Goal: Use online tool/utility: Utilize a website feature to perform a specific function

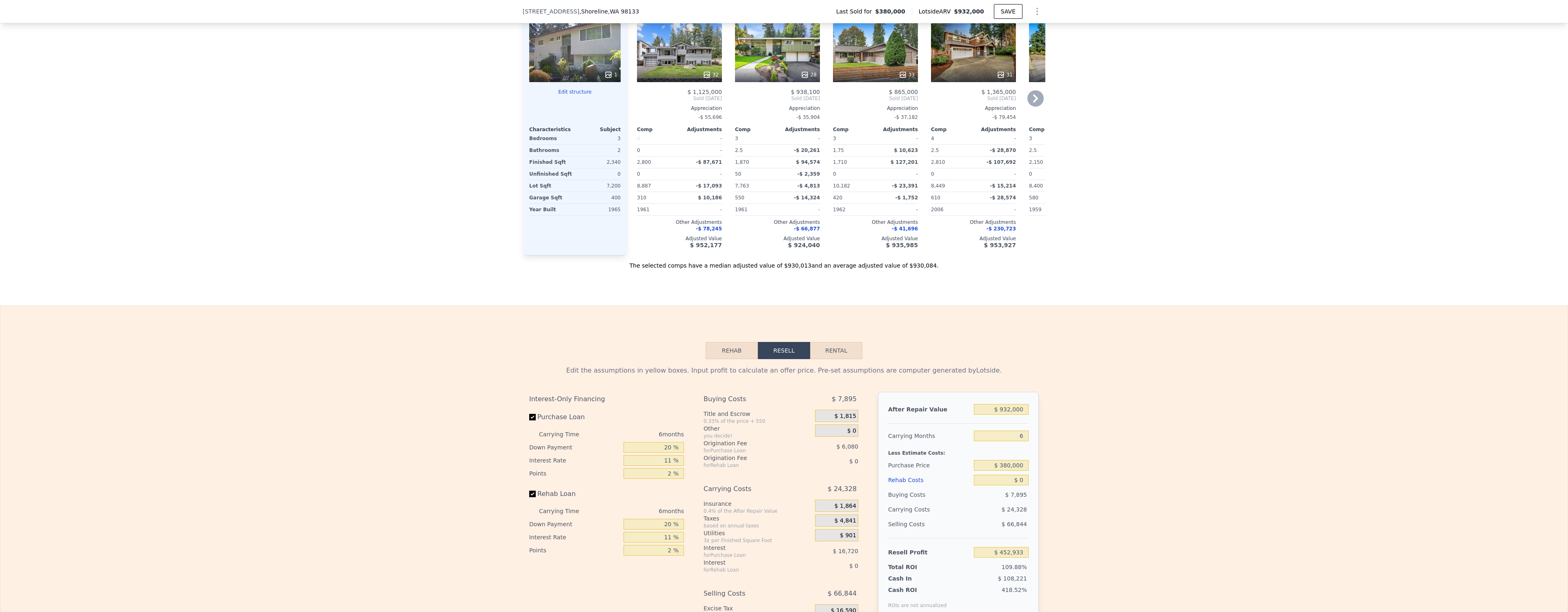
scroll to position [1013, 0]
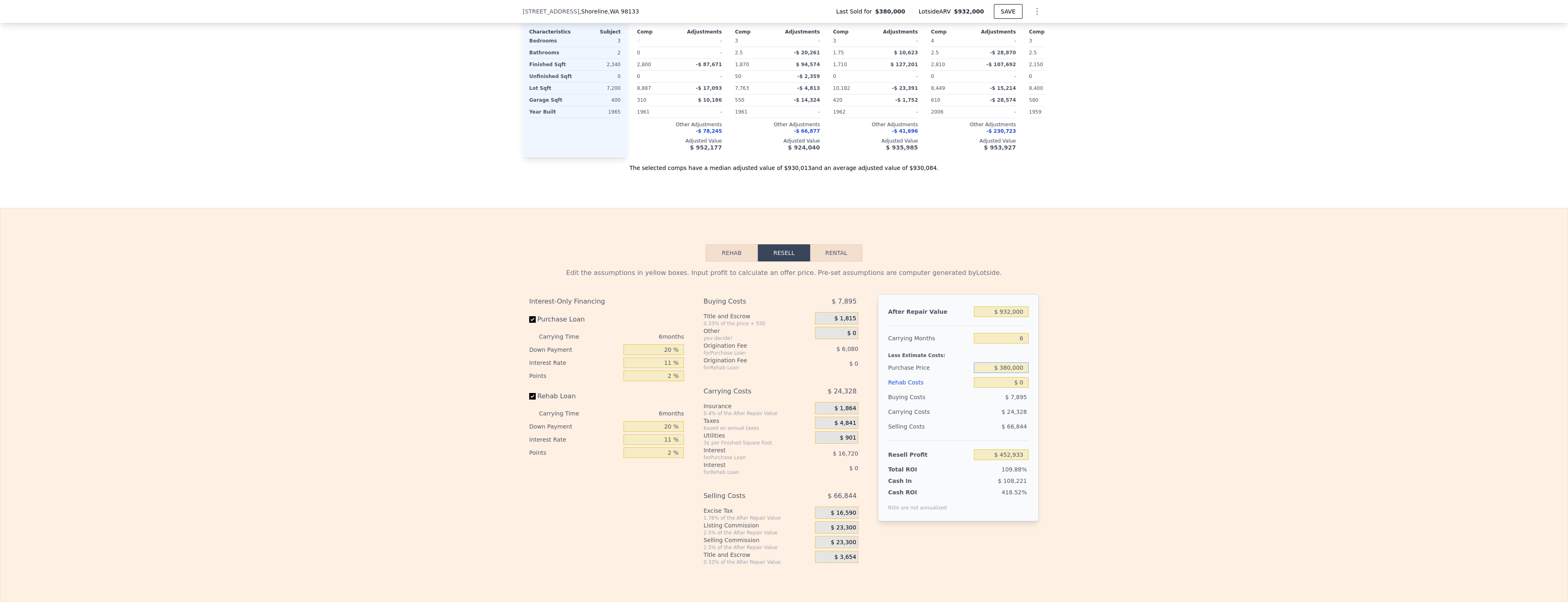
click at [1015, 369] on input "$ 380,000" at bounding box center [1001, 367] width 55 height 10
drag, startPoint x: 1015, startPoint y: 369, endPoint x: 1047, endPoint y: 359, distance: 33.5
click at [1020, 368] on input "$ 380,000" at bounding box center [1001, 367] width 55 height 10
type input "$ 900,000"
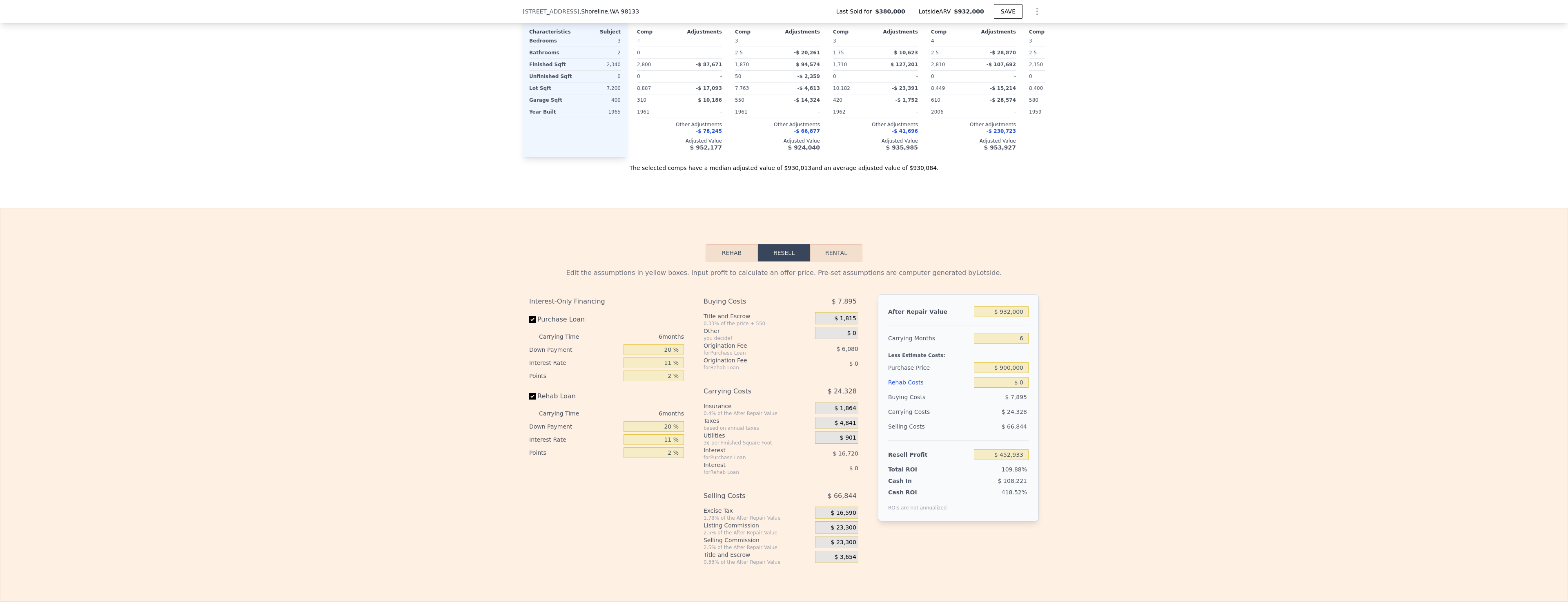
click at [1144, 345] on div "Edit the assumptions in yellow boxes. Input profit to calculate an offer price.…" at bounding box center [784, 413] width 1567 height 304
type input "-$ 99,997"
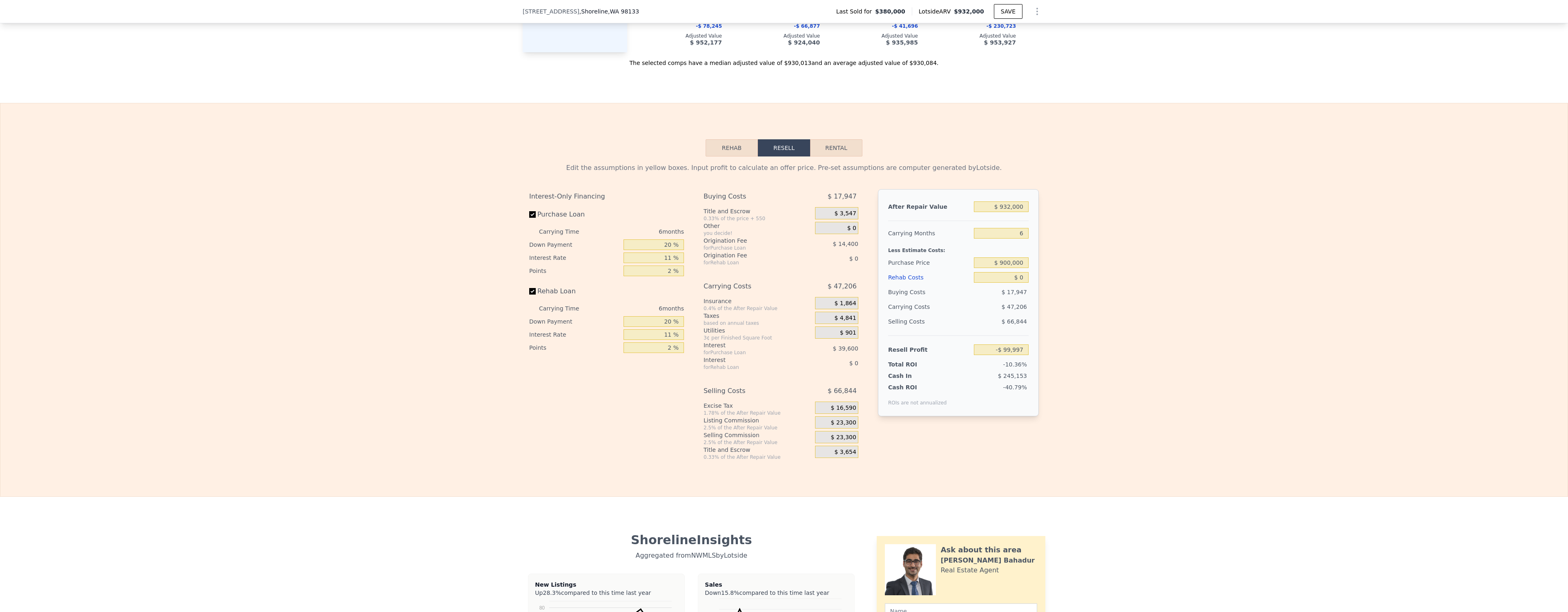
scroll to position [1142, 0]
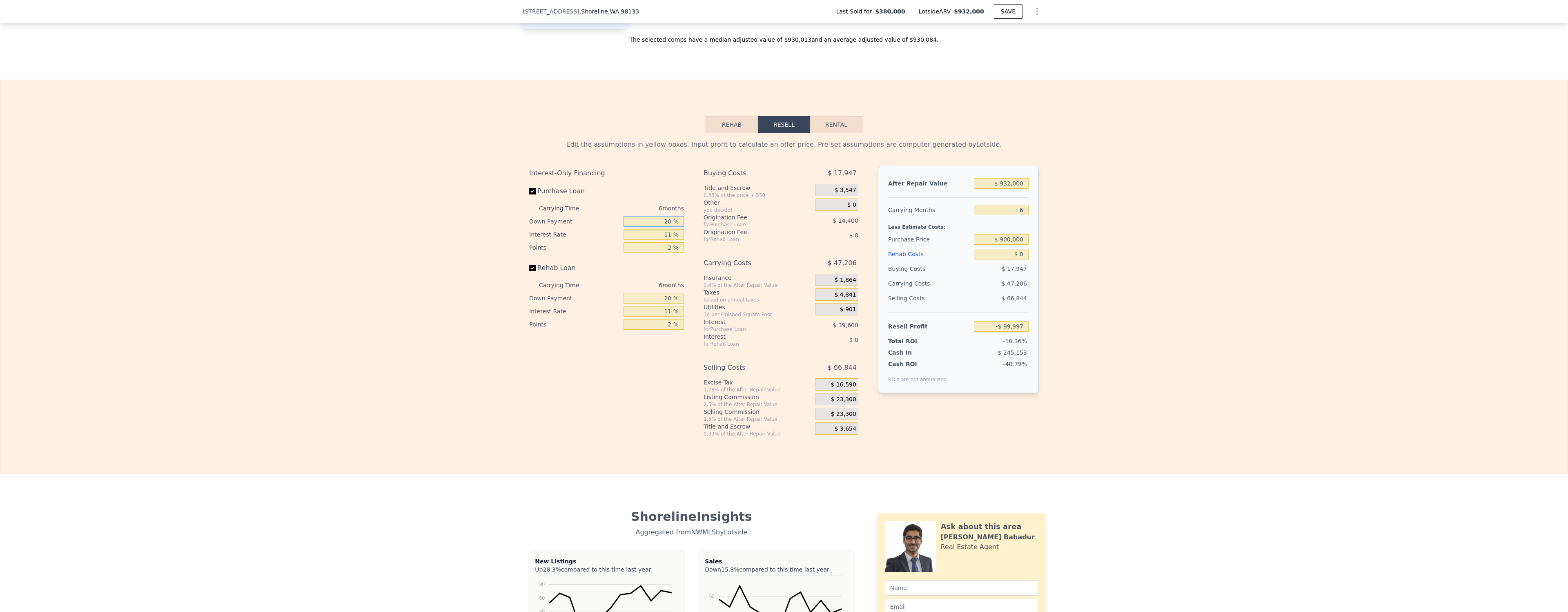
drag, startPoint x: 659, startPoint y: 222, endPoint x: 687, endPoint y: 223, distance: 28.0
click at [687, 223] on div "Interest-Only Financing Purchase Loan Carrying Time 6 months Down Payment 20 % …" at bounding box center [609, 301] width 161 height 271
type input "10 %"
type input "-$ 106,747"
type input "10 %"
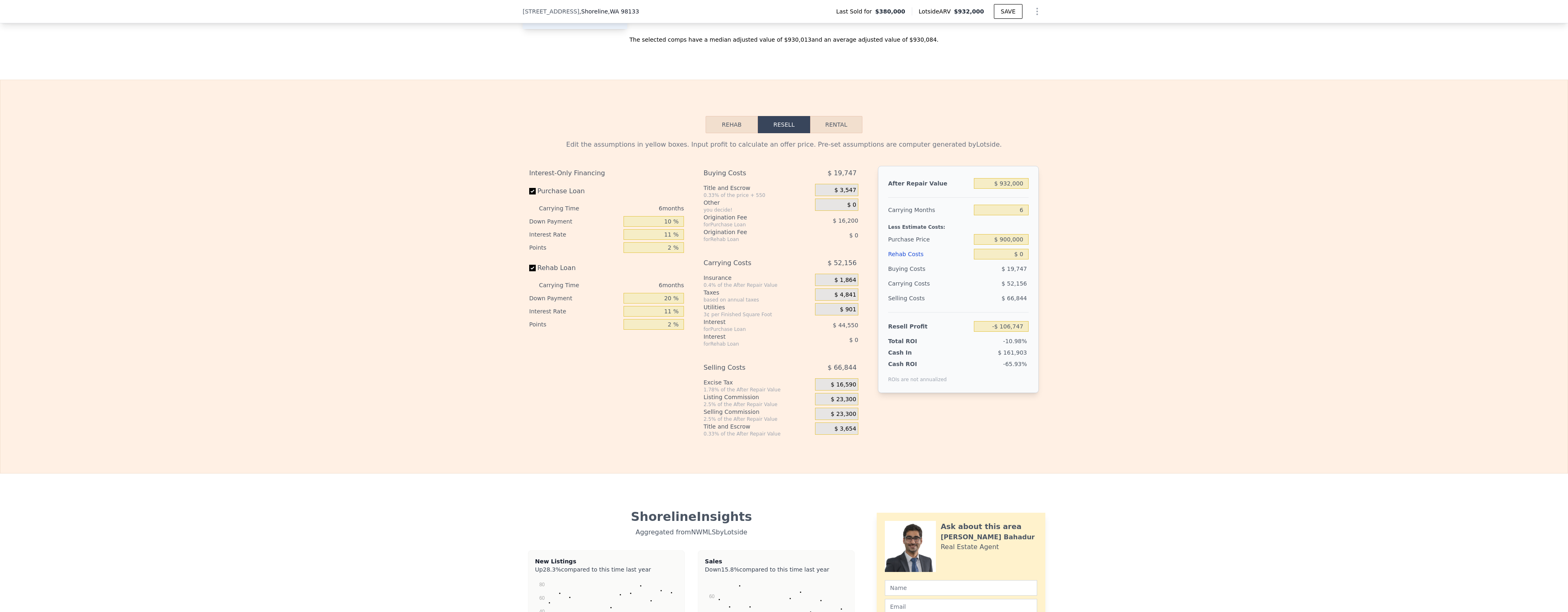
scroll to position [1144, 0]
click at [441, 402] on div "Edit the assumptions in yellow boxes. Input profit to calculate an offer price.…" at bounding box center [784, 283] width 1567 height 304
drag, startPoint x: 679, startPoint y: 298, endPoint x: 683, endPoint y: 301, distance: 5.0
click at [681, 298] on input "20 %" at bounding box center [653, 296] width 60 height 10
type input "0 %"
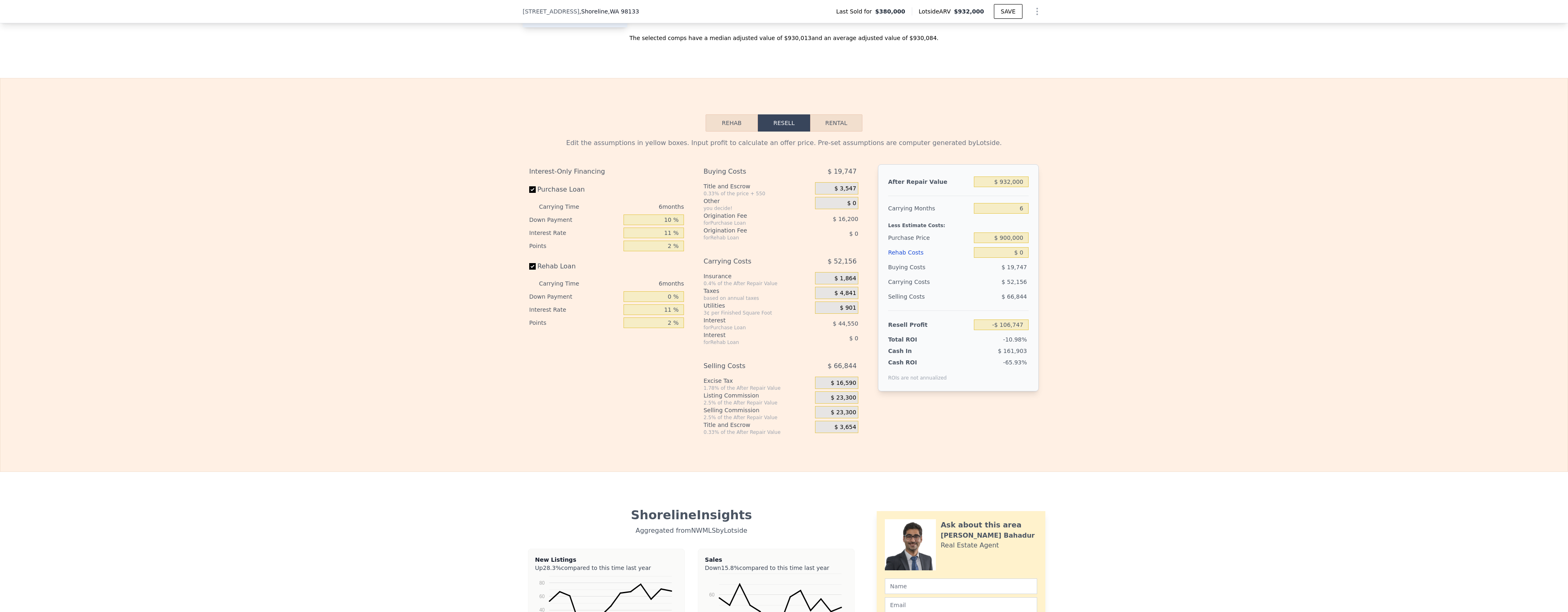
click at [605, 405] on div "Interest-Only Financing Purchase Loan Carrying Time 6 months Down Payment 10 % …" at bounding box center [609, 300] width 161 height 271
drag, startPoint x: 658, startPoint y: 235, endPoint x: 698, endPoint y: 237, distance: 40.0
click at [698, 237] on div "Interest-Only Financing Purchase Loan Carrying Time 6 months Down Payment 10 % …" at bounding box center [783, 300] width 509 height 271
type input "1 %"
type input "-$ 66,247"
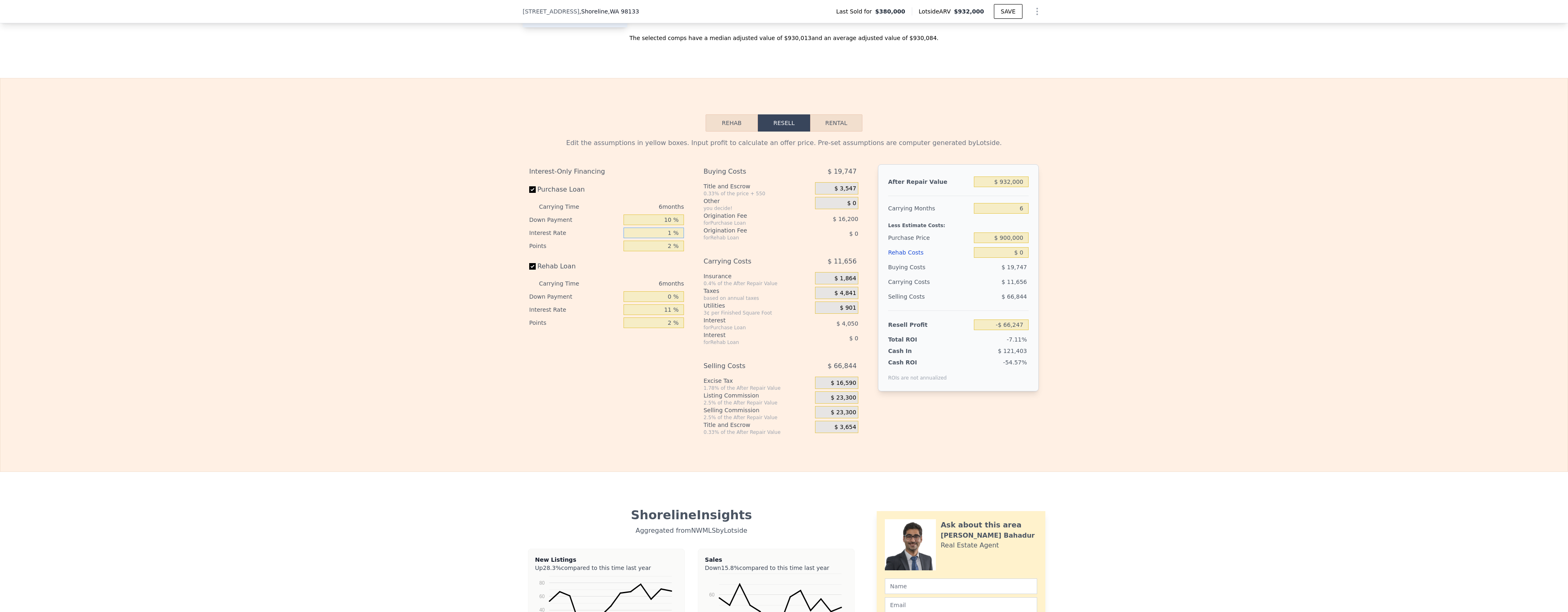
type input "10 %"
type input "-$ 102,697"
type input "10.2 %"
type input "-$ 103,507"
type input "10.25 %"
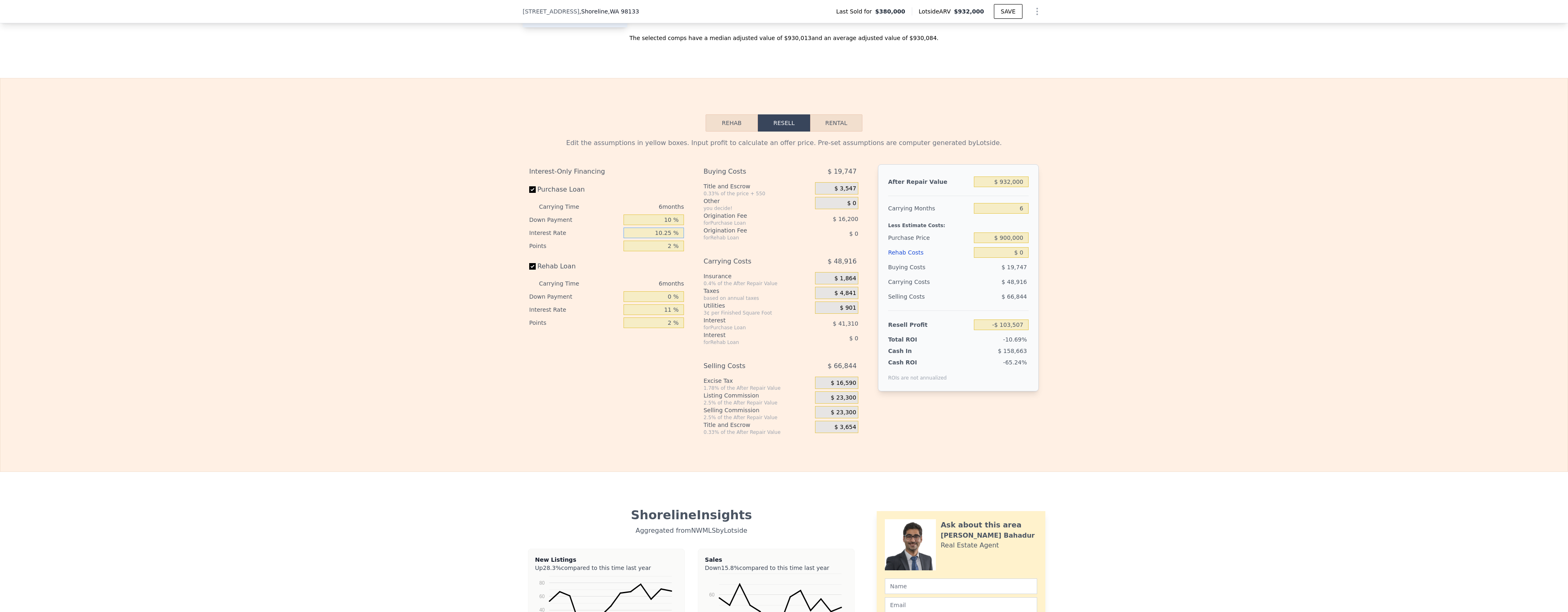
type input "-$ 103,711"
type input "10.25 %"
click at [610, 277] on div "6 months" at bounding box center [640, 283] width 89 height 13
drag, startPoint x: 651, startPoint y: 234, endPoint x: 687, endPoint y: 235, distance: 36.0
click at [687, 235] on div "Interest-Only Financing Purchase Loan Carrying Time 6 months Down Payment 10 % …" at bounding box center [609, 300] width 161 height 271
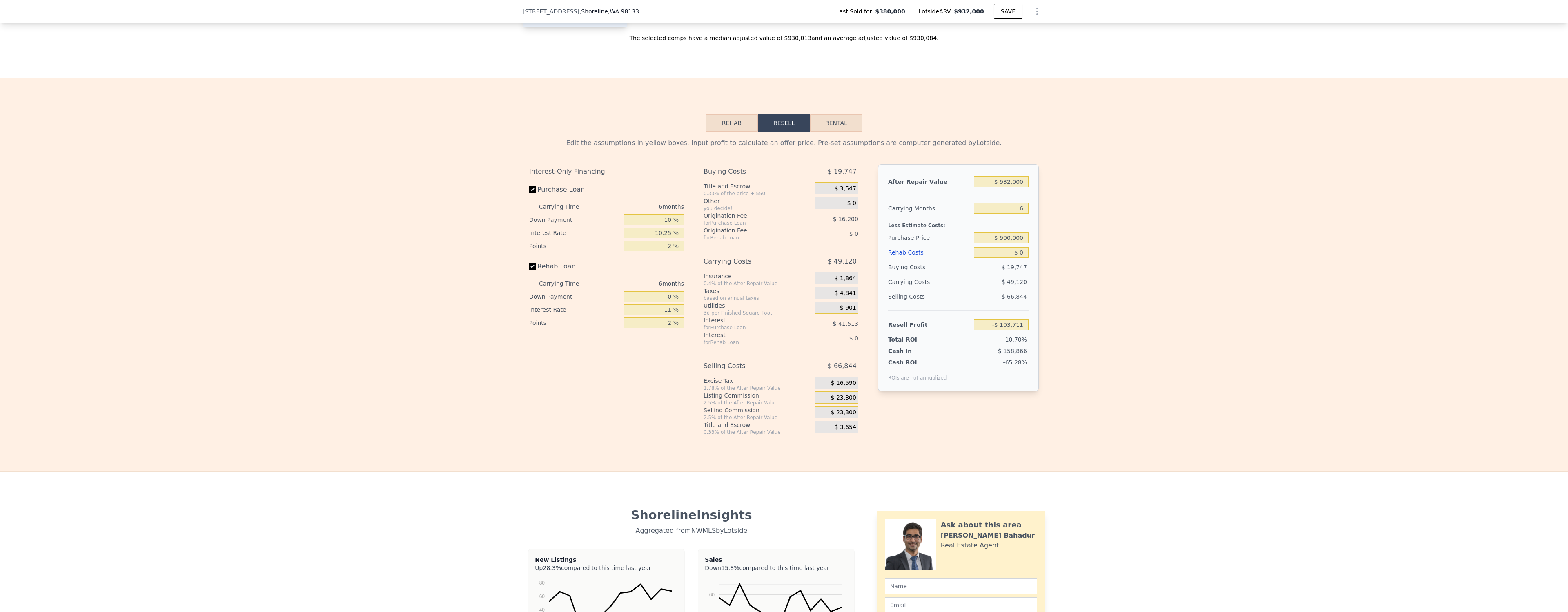
drag, startPoint x: 658, startPoint y: 315, endPoint x: 680, endPoint y: 314, distance: 22.0
click at [680, 314] on div "11 %" at bounding box center [653, 309] width 60 height 13
drag, startPoint x: 654, startPoint y: 311, endPoint x: 685, endPoint y: 310, distance: 31.0
click at [685, 310] on div "Interest-Only Financing Purchase Loan Carrying Time 6 months Down Payment 10 % …" at bounding box center [609, 300] width 161 height 271
paste input "0.25"
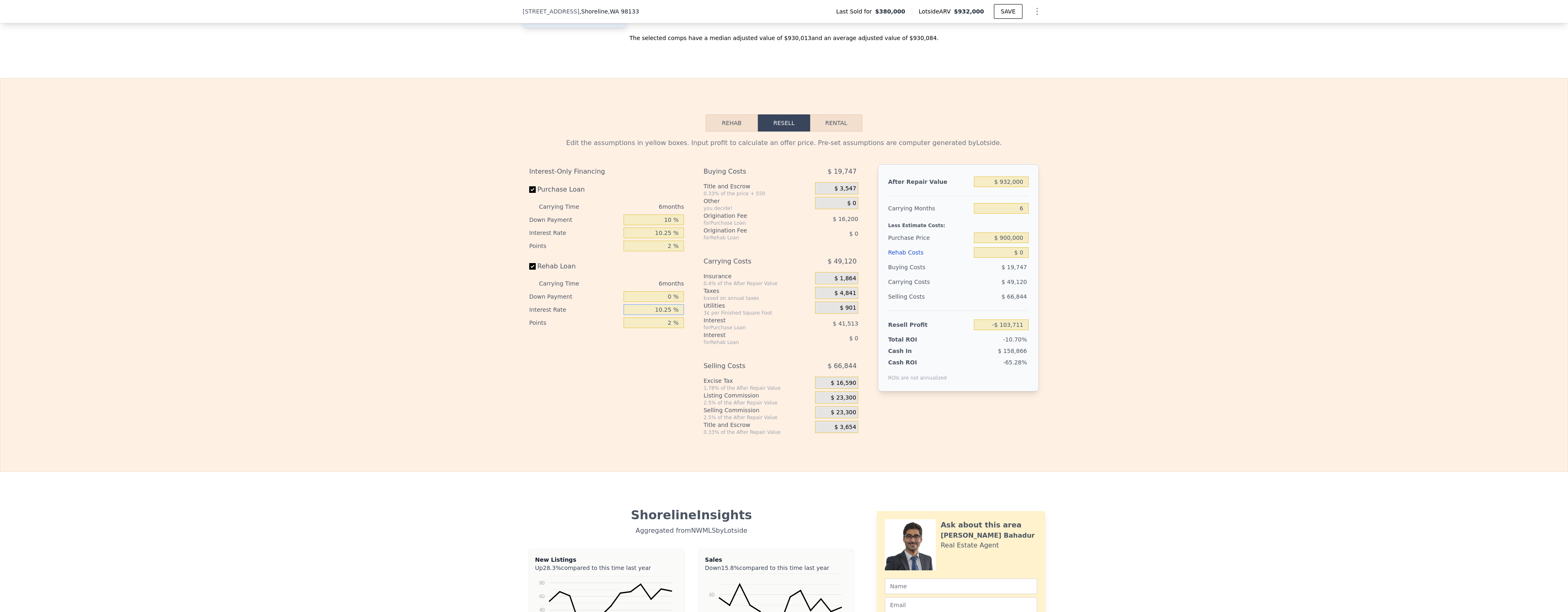
type input "10.25 %"
click at [612, 371] on div "Interest-Only Financing Purchase Loan Carrying Time 6 months Down Payment 10 % …" at bounding box center [609, 300] width 161 height 271
type input "$ 452,933"
click at [1317, 88] on div "Rehab Resell Rental Edit the assumptions in yellow boxes. Input profit to calcu…" at bounding box center [784, 275] width 1568 height 394
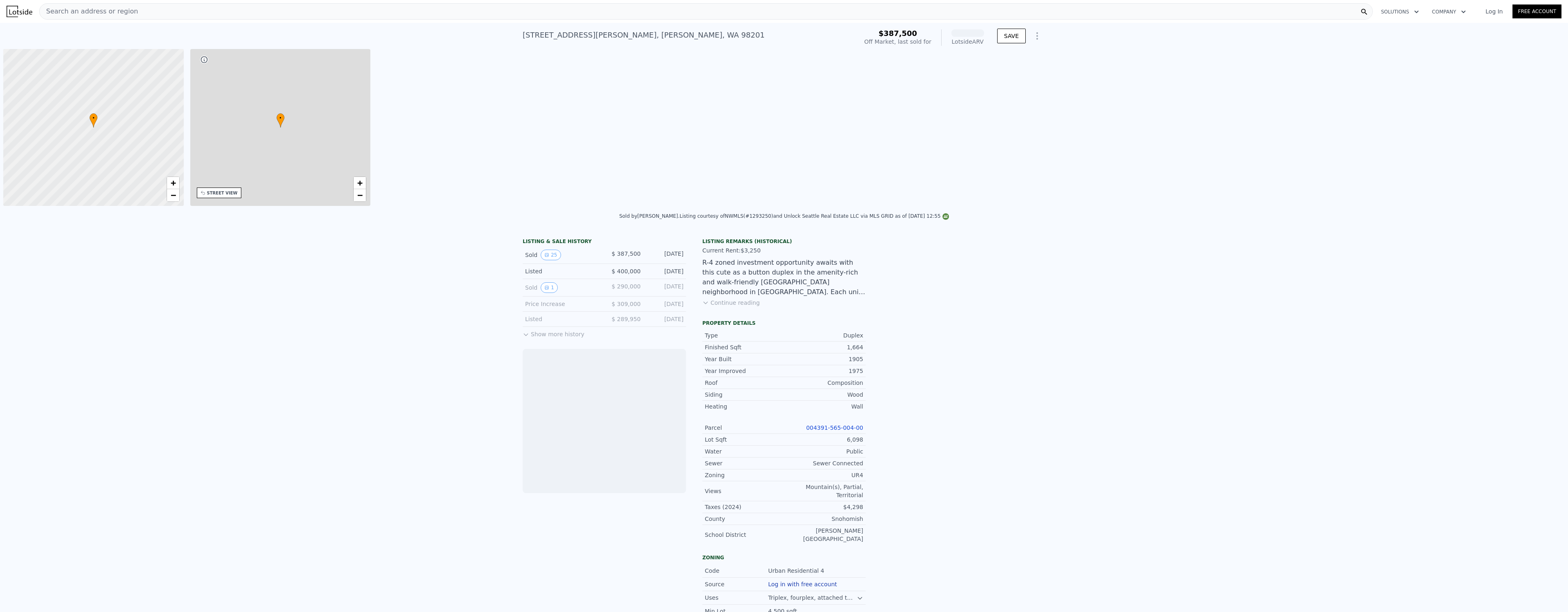
scroll to position [0, 3]
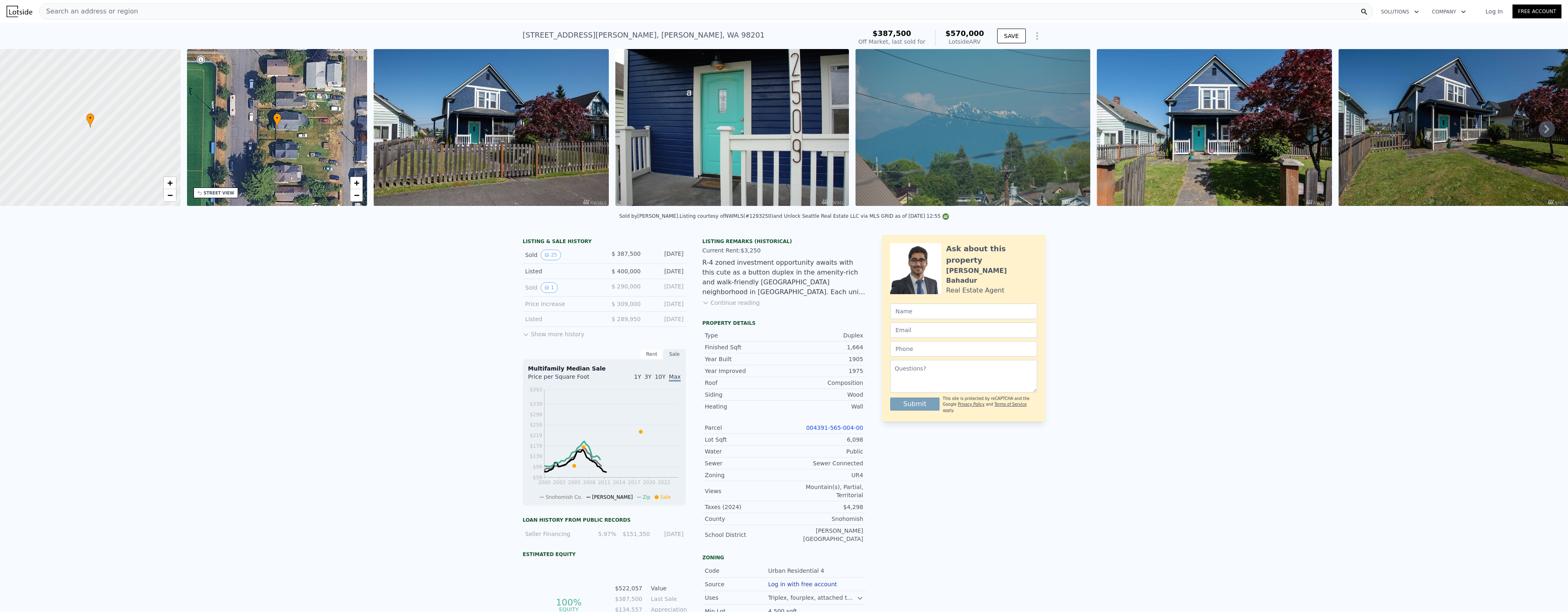
click at [1254, 293] on div "LISTING & SALE HISTORY Sold 25 $ 387,500 Jun 27, 2018 Listed $ 400,000 May 20, …" at bounding box center [784, 474] width 1568 height 493
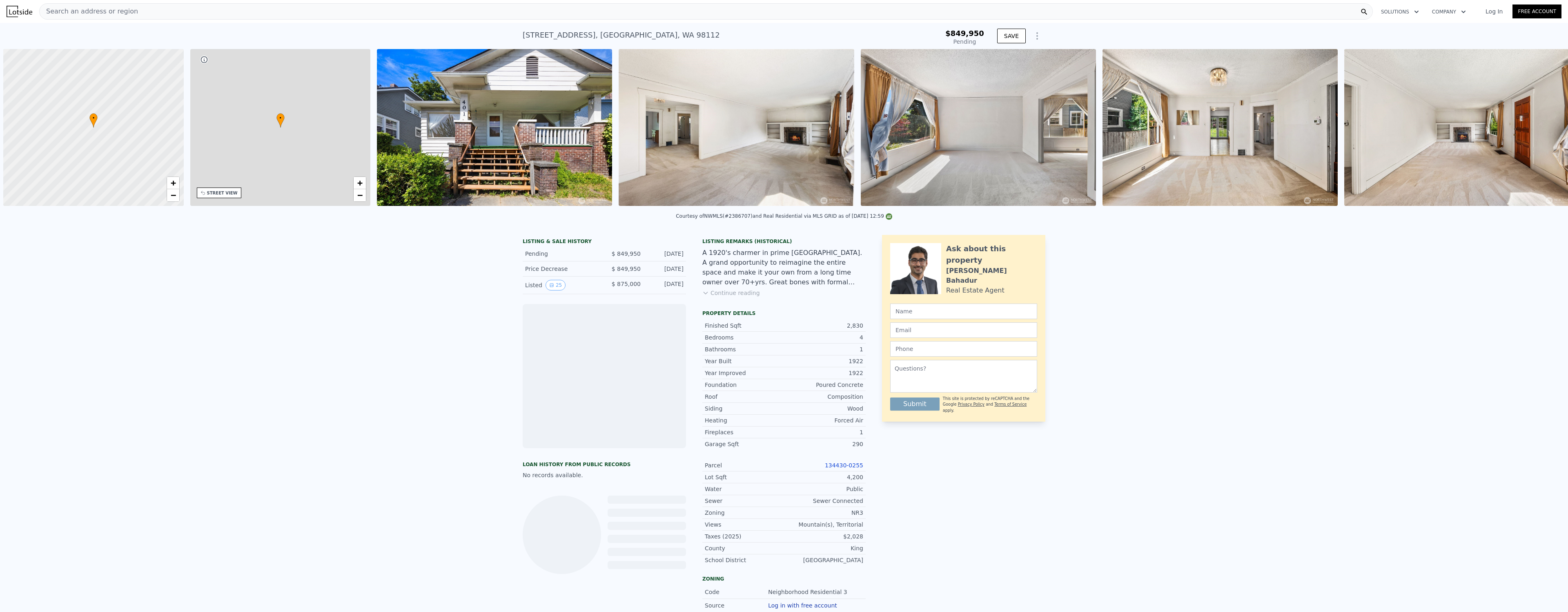
scroll to position [0, 3]
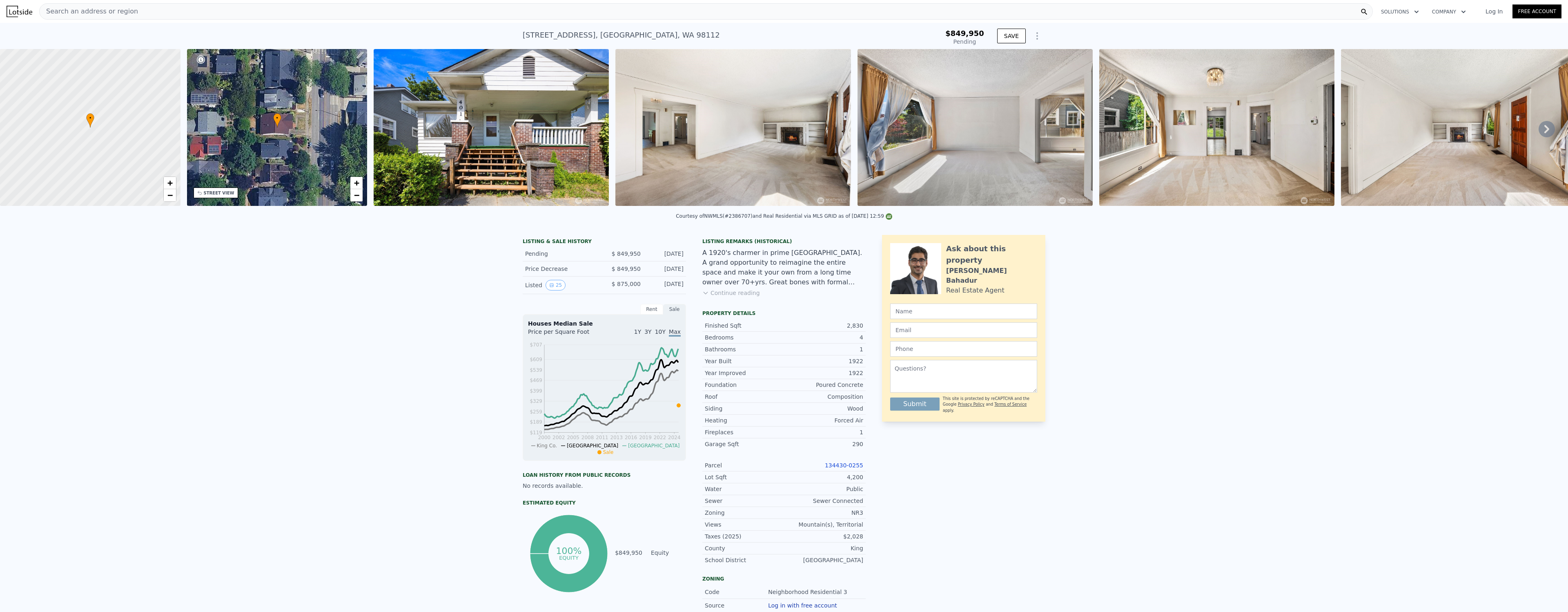
click at [395, 243] on div "LISTING & SALE HISTORY Pending $ 849,950 [DATE] Price Decrease $ 849,950 [DATE]…" at bounding box center [784, 499] width 1568 height 541
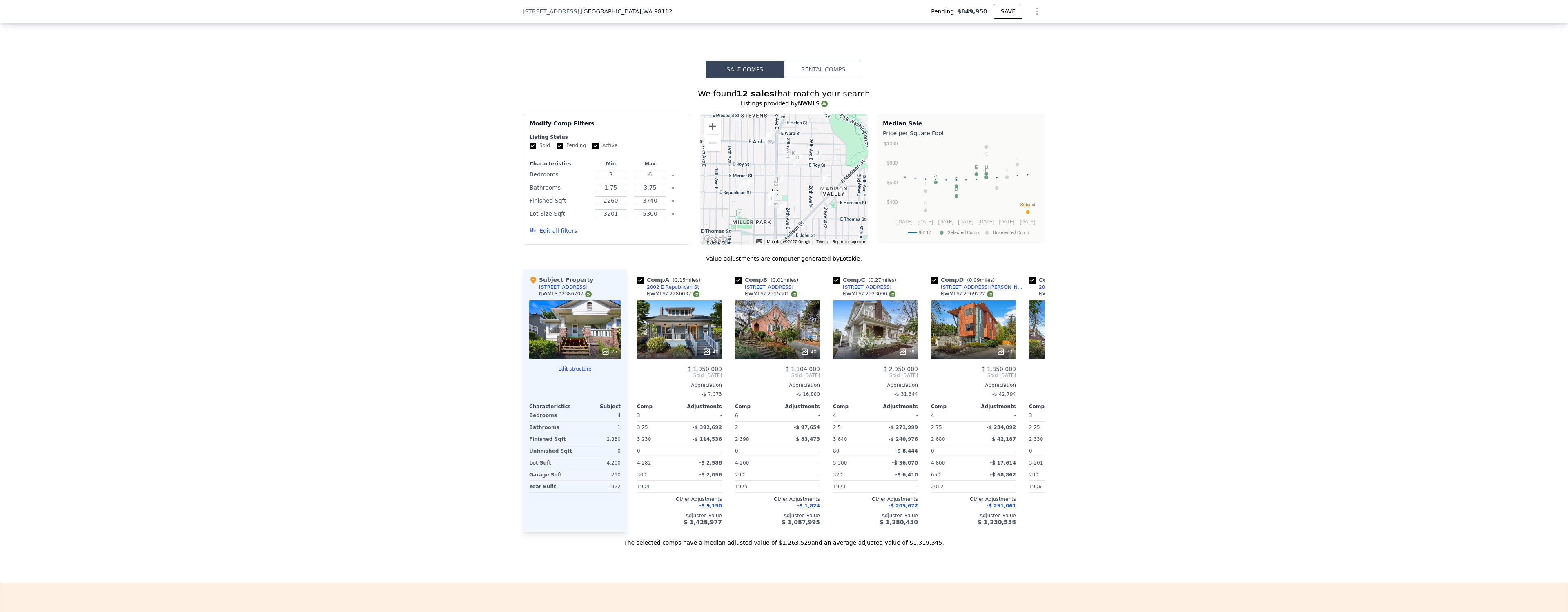
scroll to position [723, 0]
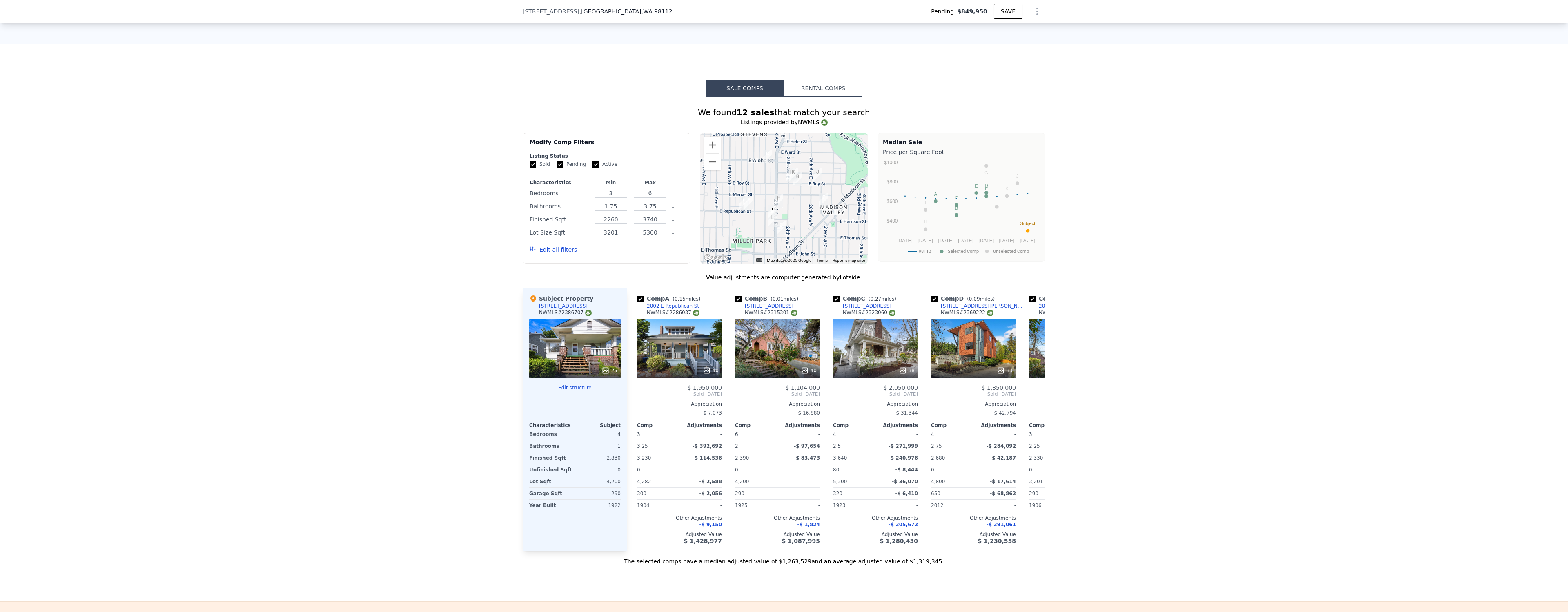
click at [1204, 261] on div "We found 12 sales that match your search Listings provided by NWMLS Filters Map…" at bounding box center [784, 331] width 1568 height 468
